Goal: Information Seeking & Learning: Learn about a topic

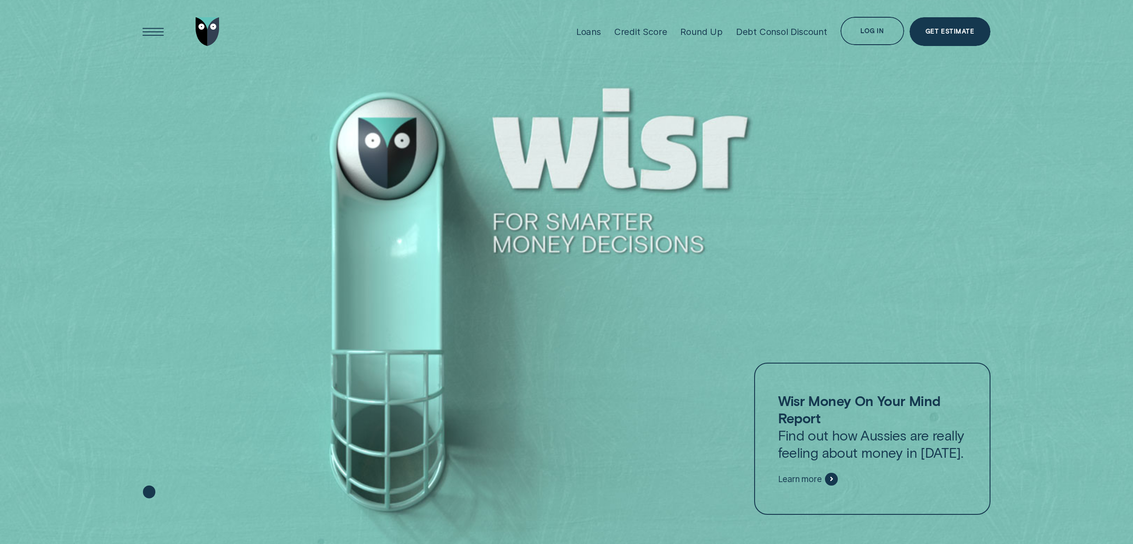
click at [126, 32] on div "Loans Credit Score Round Up Debt Consol Discount Log in Log in Customer Dashboa…" at bounding box center [567, 32] width 918 height 64
click at [149, 38] on div "Open Menu" at bounding box center [153, 32] width 41 height 41
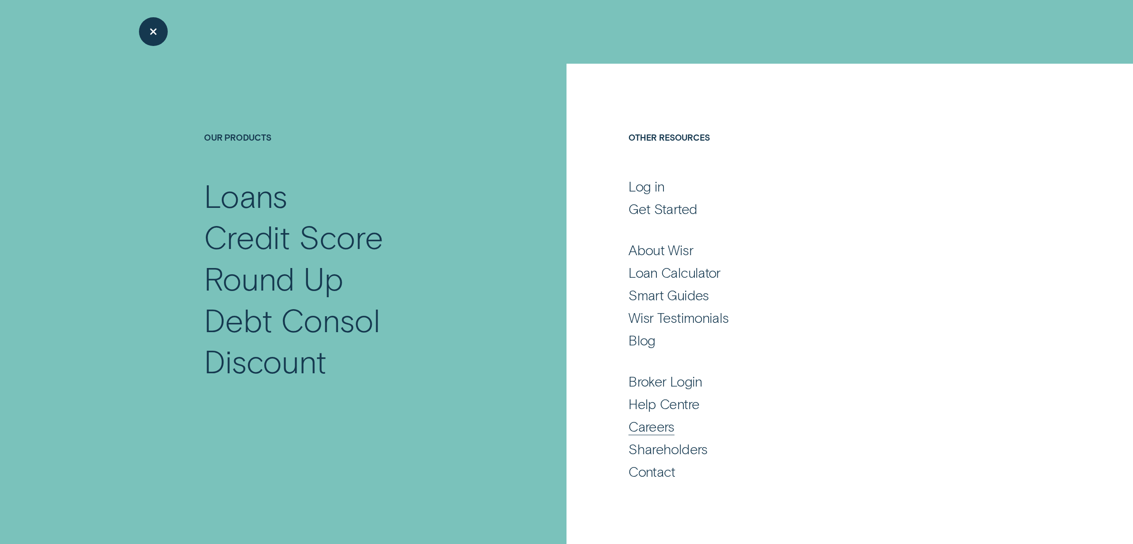
click at [674, 428] on div "Careers" at bounding box center [652, 426] width 46 height 17
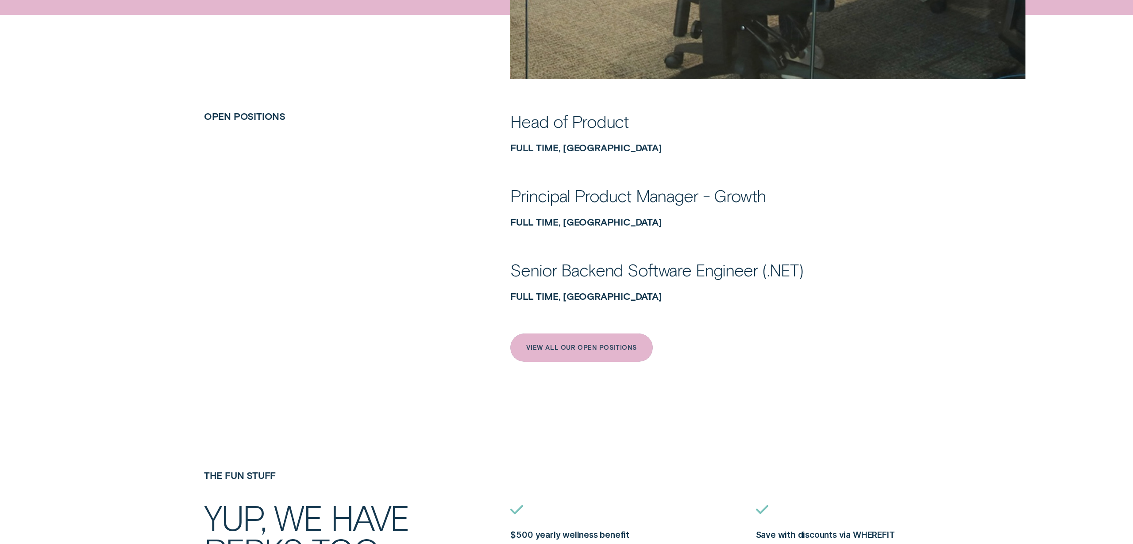
click at [608, 347] on div "View All Our Open Positions" at bounding box center [581, 348] width 111 height 6
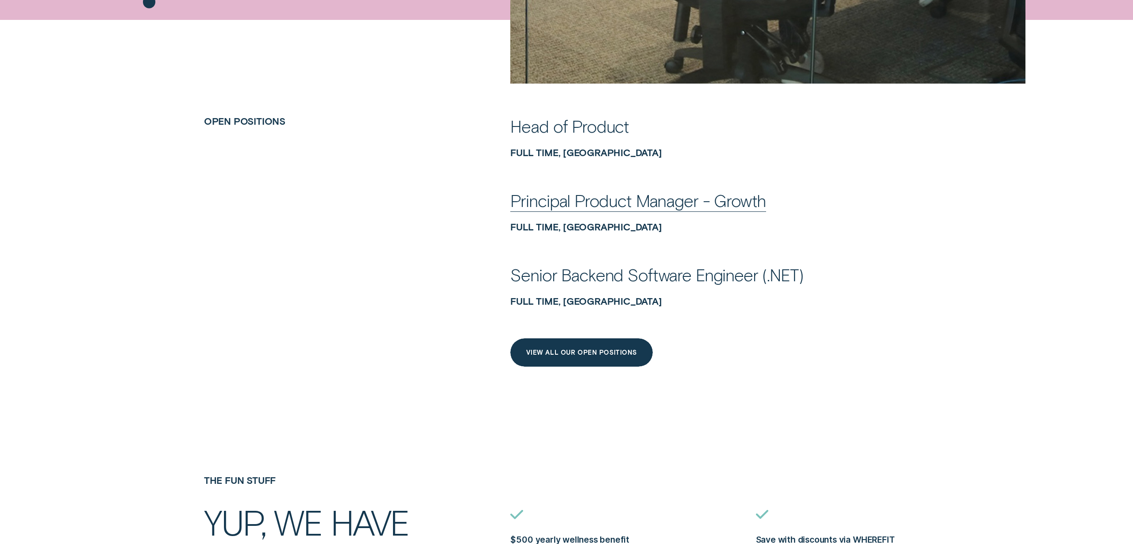
click at [619, 214] on div "Principal Product Manager - Growth Full Time, [GEOGRAPHIC_DATA]" at bounding box center [719, 211] width 419 height 42
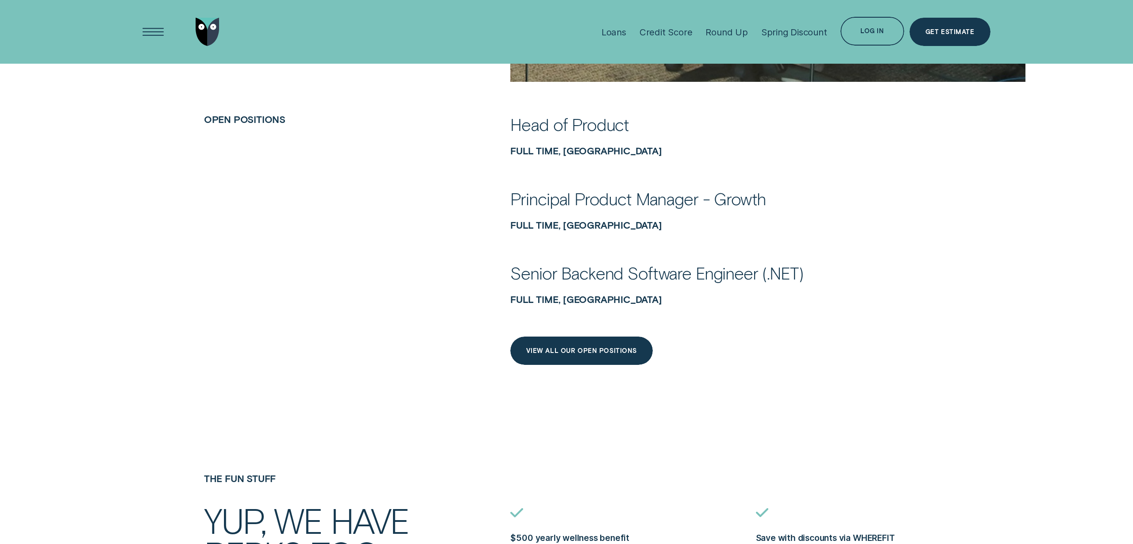
scroll to position [484, 0]
